Goal: Check status

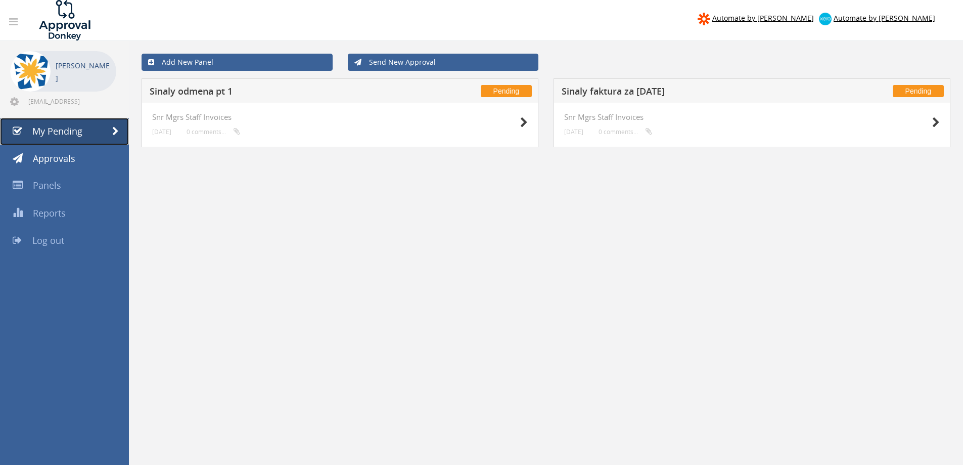
click at [55, 133] on span "My Pending" at bounding box center [57, 131] width 50 height 12
click at [206, 93] on h5 "Sinaly odmena pt 1" at bounding box center [283, 92] width 267 height 13
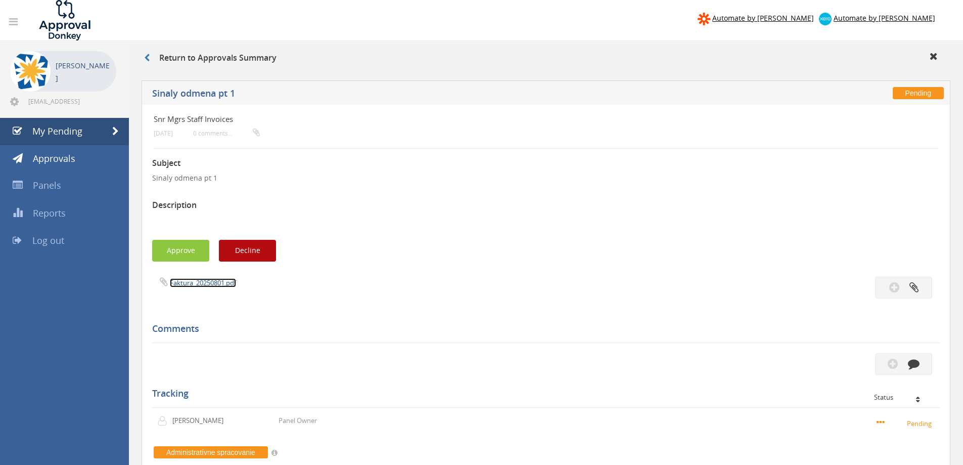
click at [216, 284] on link "Faktura_20250801.pdf" at bounding box center [203, 282] width 66 height 9
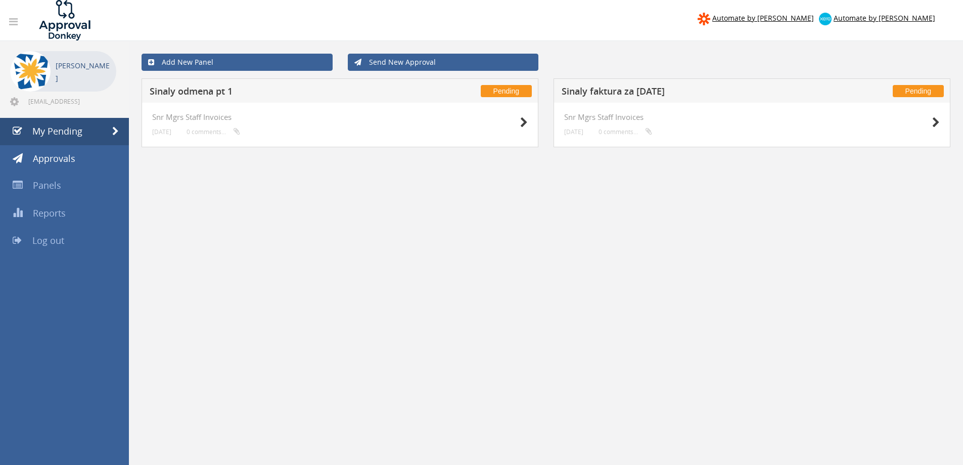
click at [637, 88] on h5 "Sinaly faktura za [DATE]" at bounding box center [695, 92] width 267 height 13
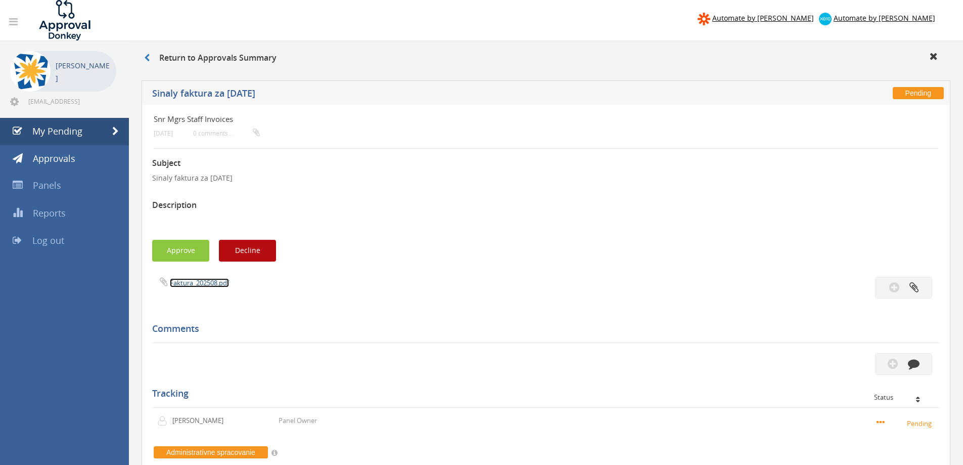
click at [197, 282] on link "Faktura_202508.pdf" at bounding box center [199, 282] width 59 height 9
